Goal: Information Seeking & Learning: Learn about a topic

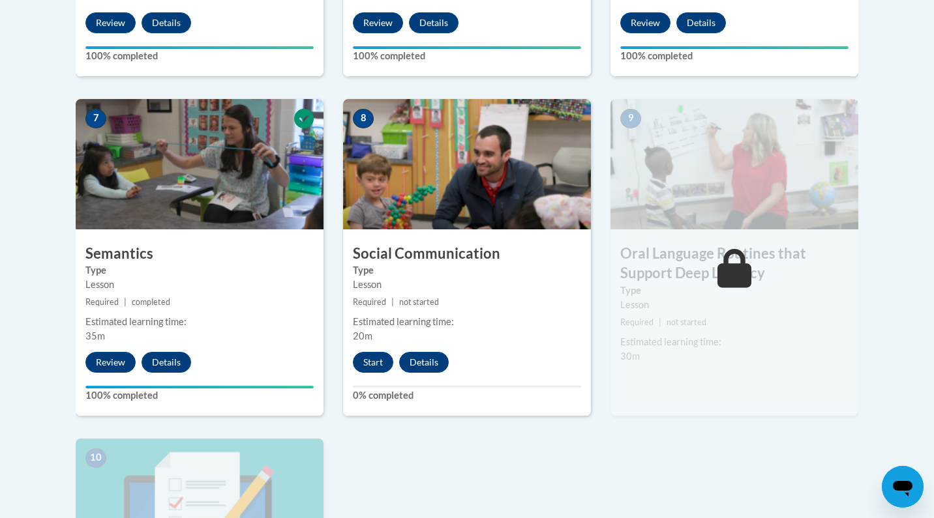
scroll to position [1069, 0]
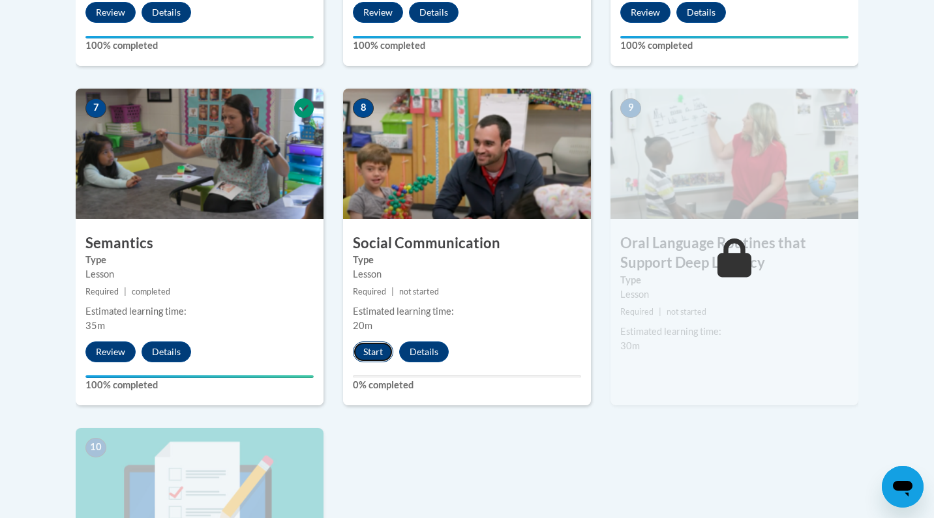
click at [366, 351] on button "Start" at bounding box center [373, 352] width 40 height 21
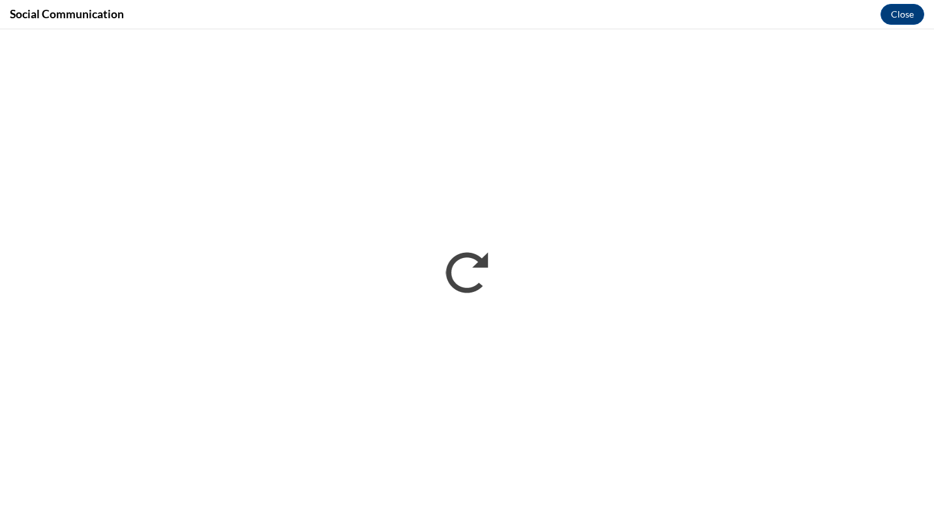
scroll to position [0, 0]
